Goal: Information Seeking & Learning: Learn about a topic

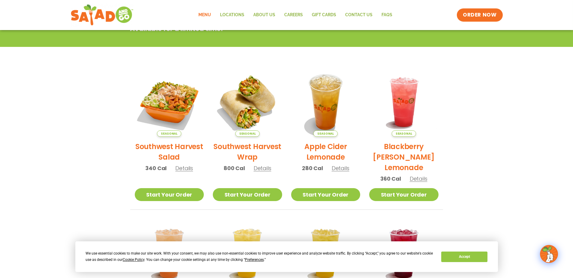
scroll to position [120, 0]
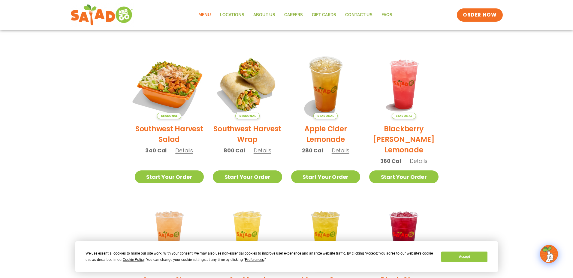
click at [170, 92] on img at bounding box center [168, 84] width 81 height 81
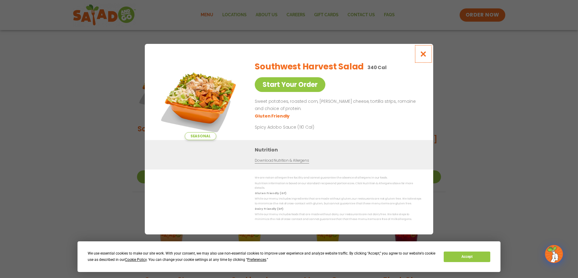
click at [422, 57] on icon "Close modal" at bounding box center [423, 54] width 8 height 6
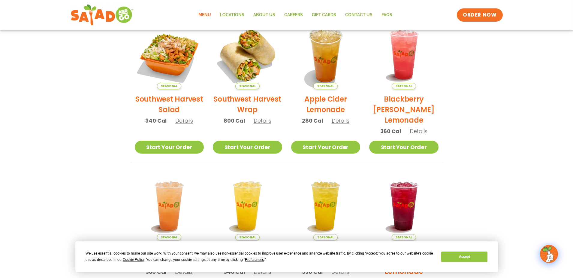
scroll to position [30, 0]
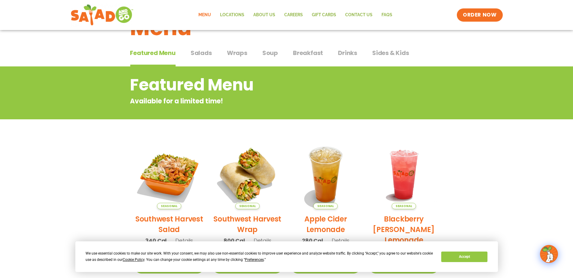
click at [204, 15] on link "Menu" at bounding box center [205, 15] width 22 height 14
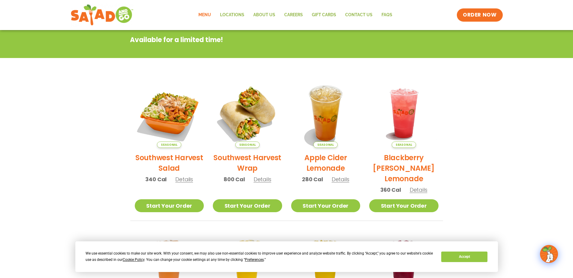
scroll to position [47, 0]
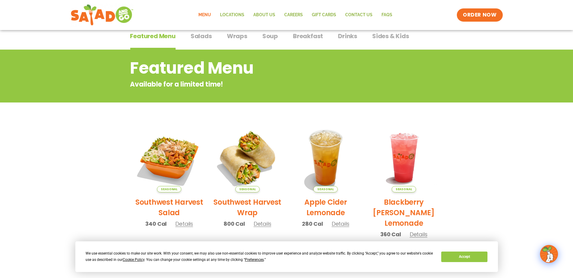
click at [197, 36] on span "Salads" at bounding box center [201, 36] width 21 height 9
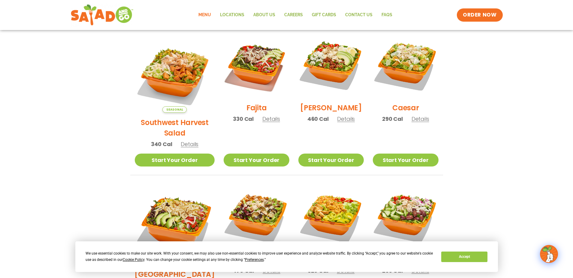
scroll to position [107, 0]
